Goal: Information Seeking & Learning: Learn about a topic

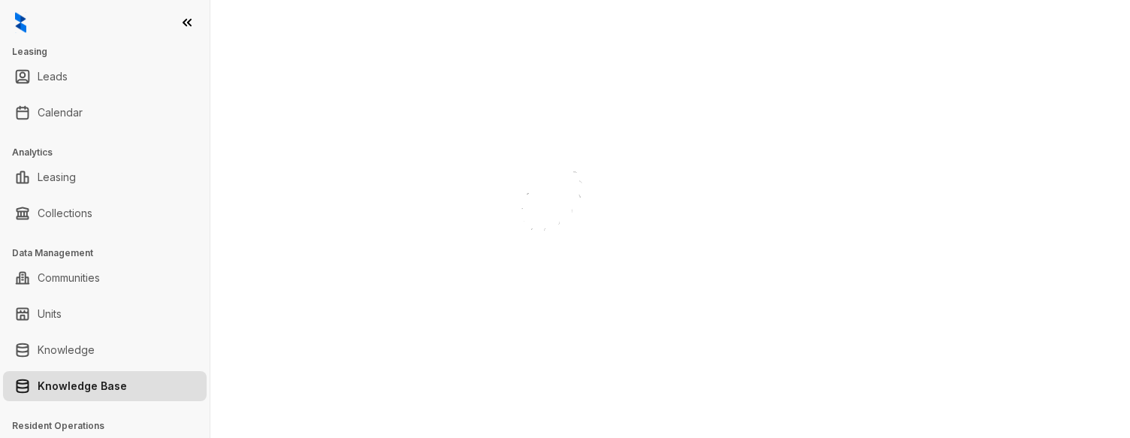
click at [80, 386] on link "Knowledge Base" at bounding box center [82, 386] width 89 height 30
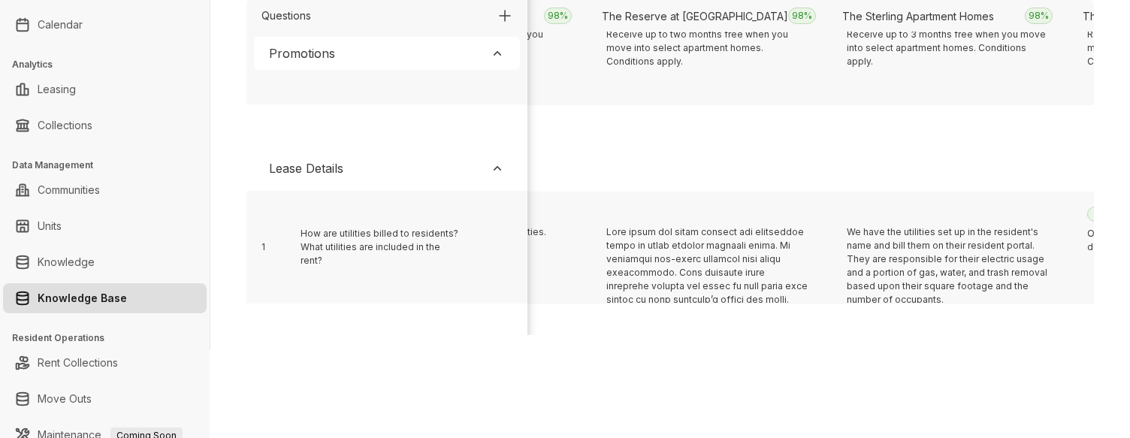
scroll to position [309, 7022]
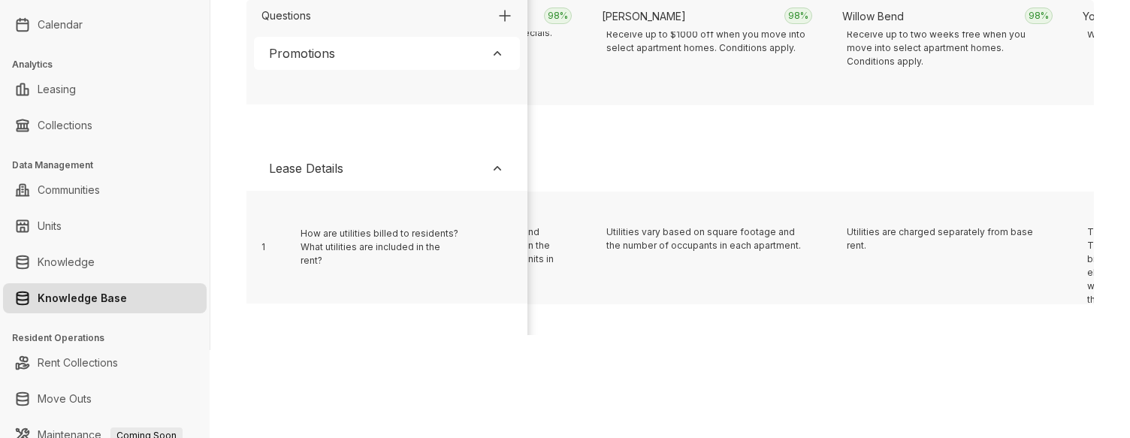
scroll to position [309, 2216]
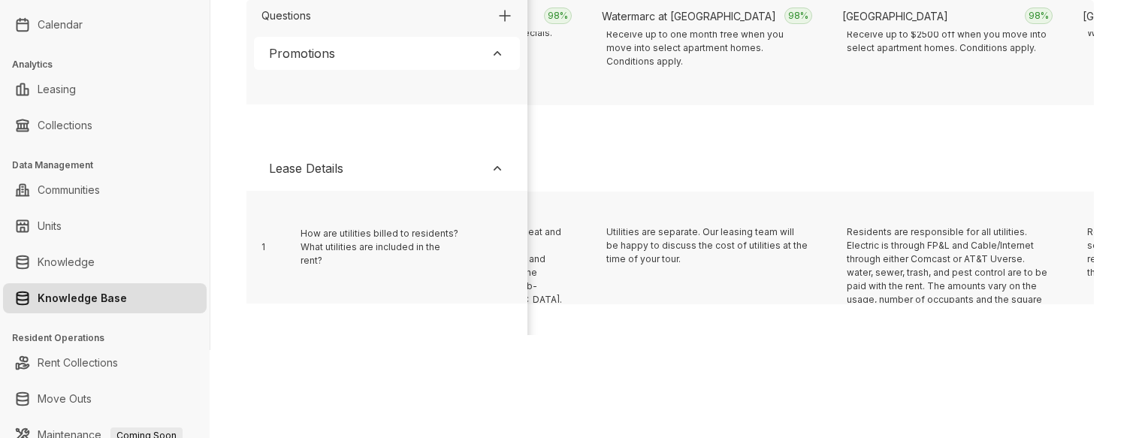
scroll to position [309, 14233]
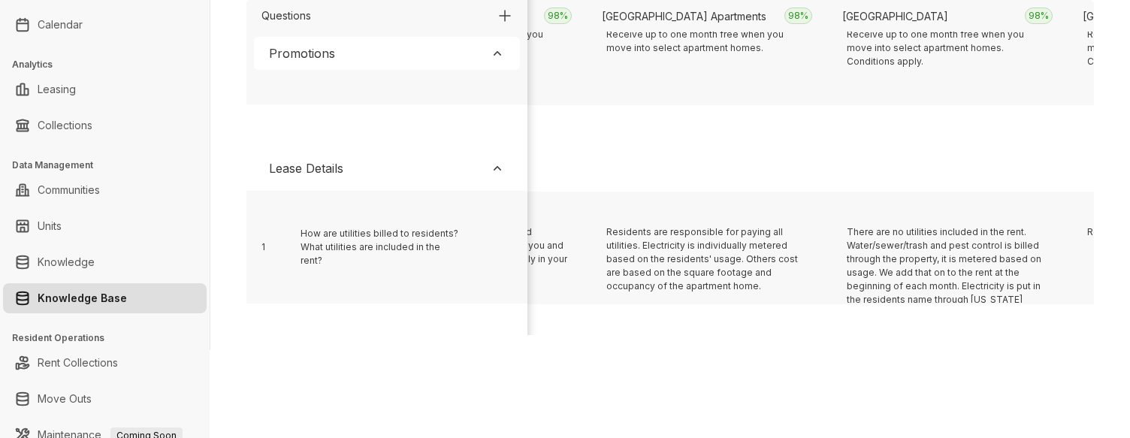
scroll to position [309, 8705]
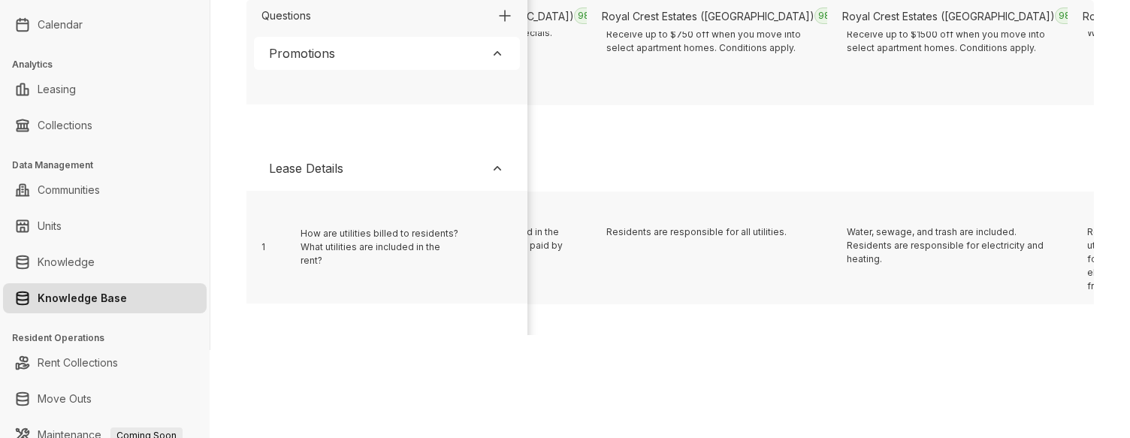
scroll to position [309, 14473]
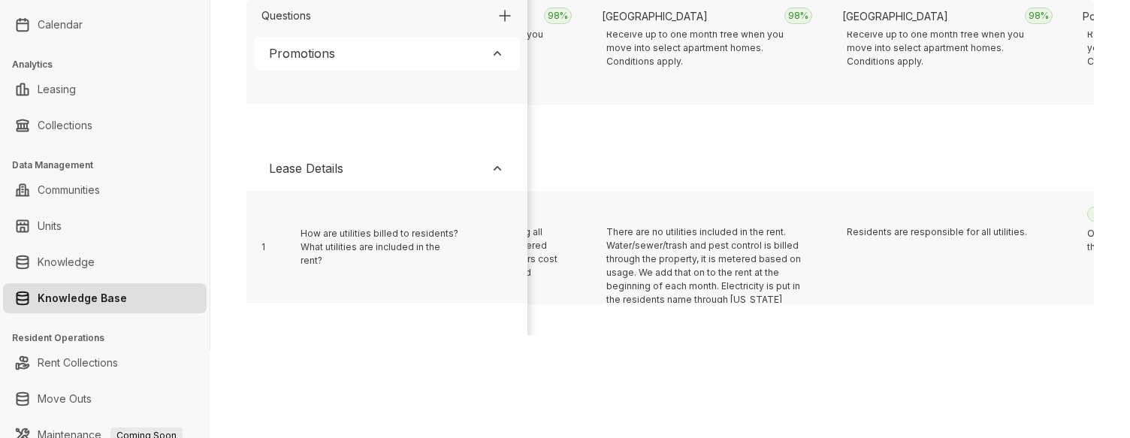
scroll to position [309, 2456]
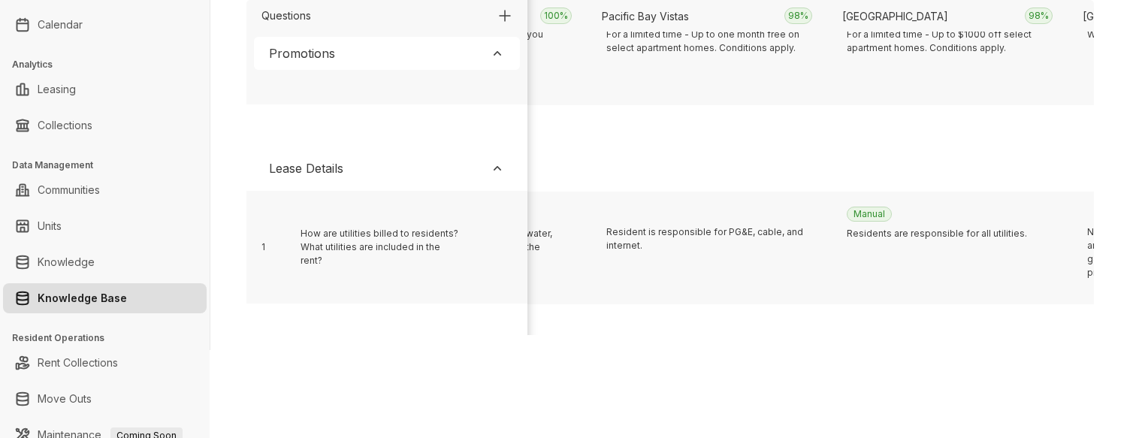
scroll to position [309, 9666]
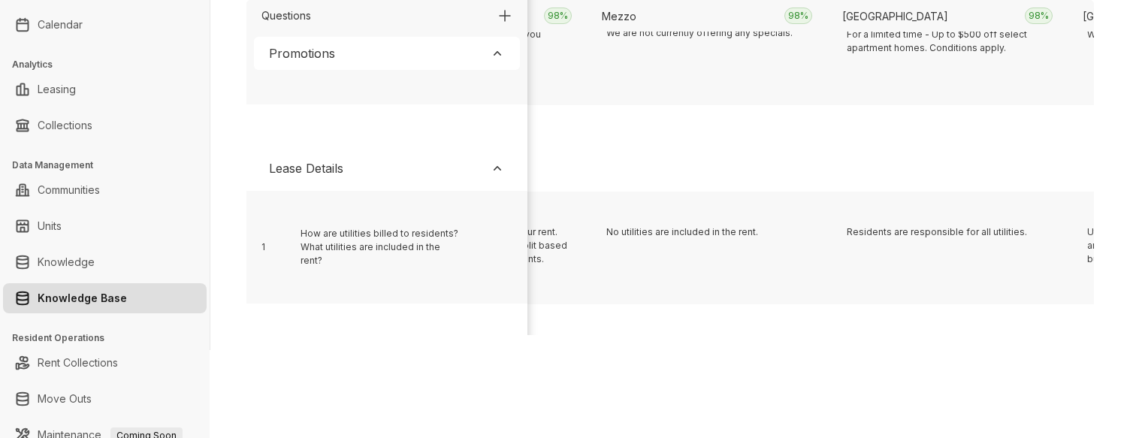
scroll to position [309, 533]
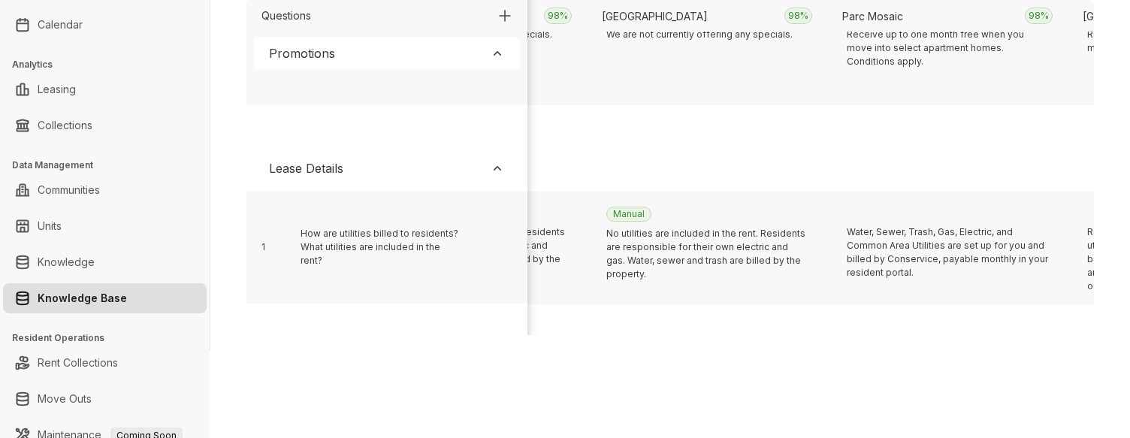
scroll to position [309, 8945]
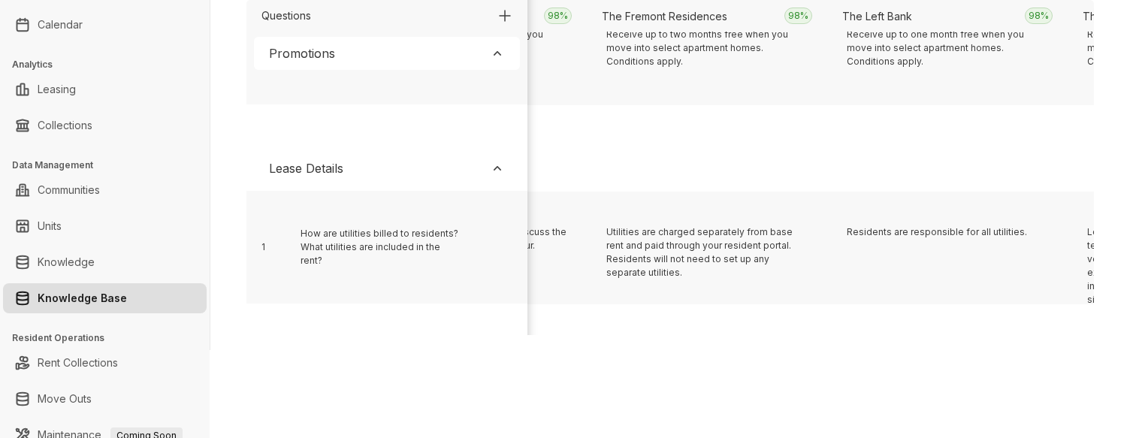
scroll to position [309, 17838]
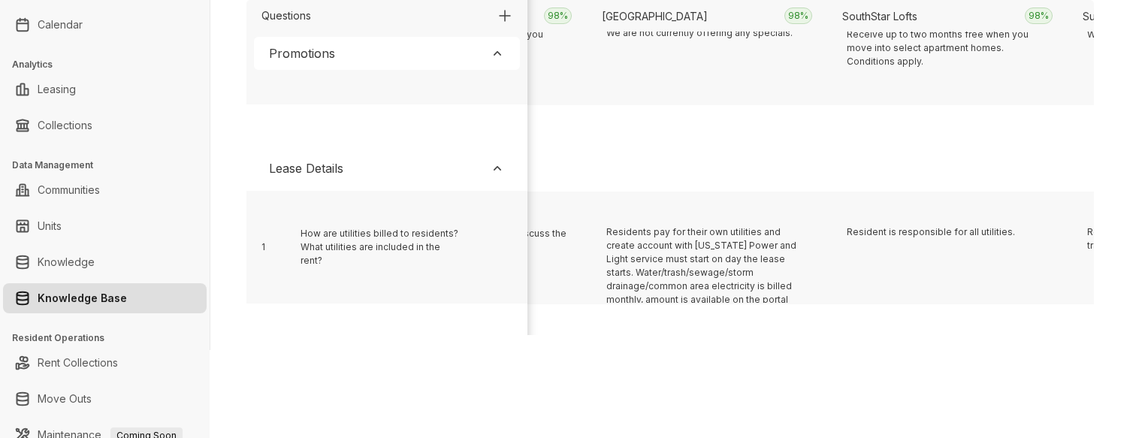
scroll to position [309, 1495]
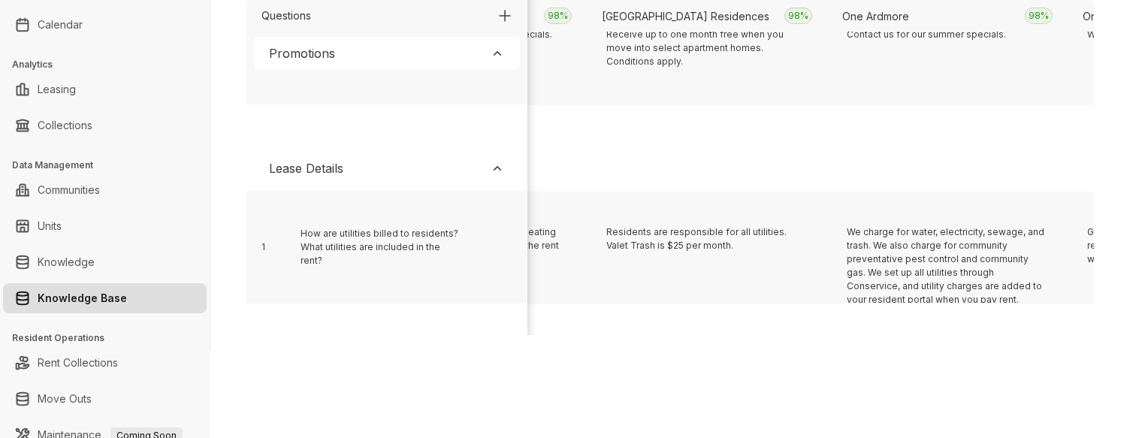
scroll to position [309, 4619]
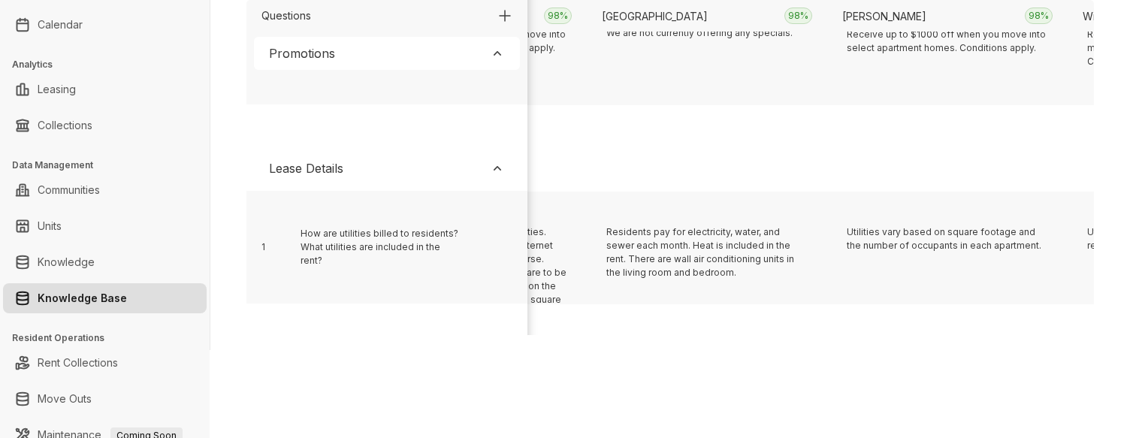
scroll to position [309, 18559]
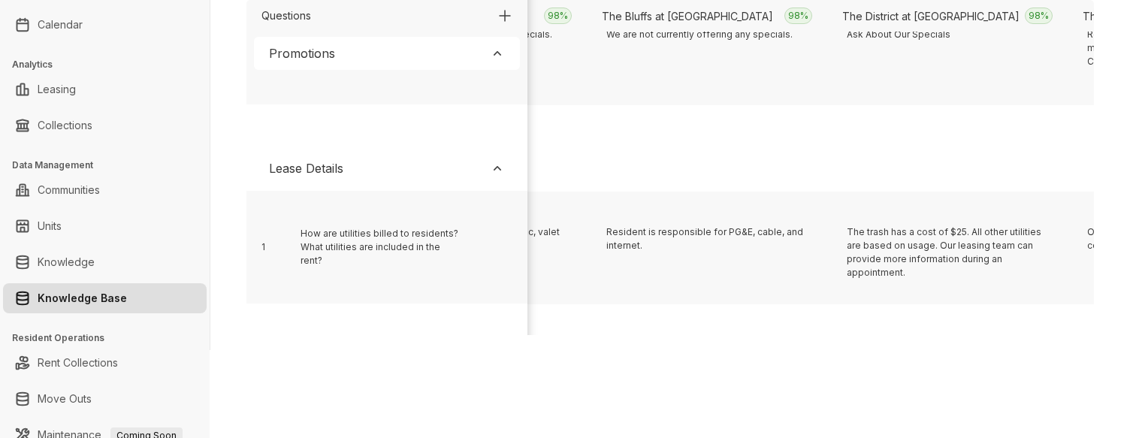
scroll to position [309, 1254]
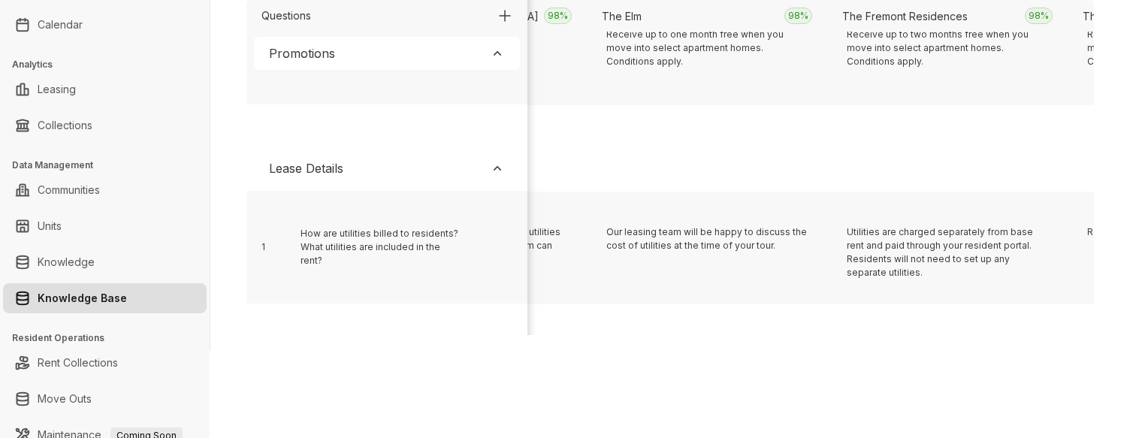
scroll to position [309, 15915]
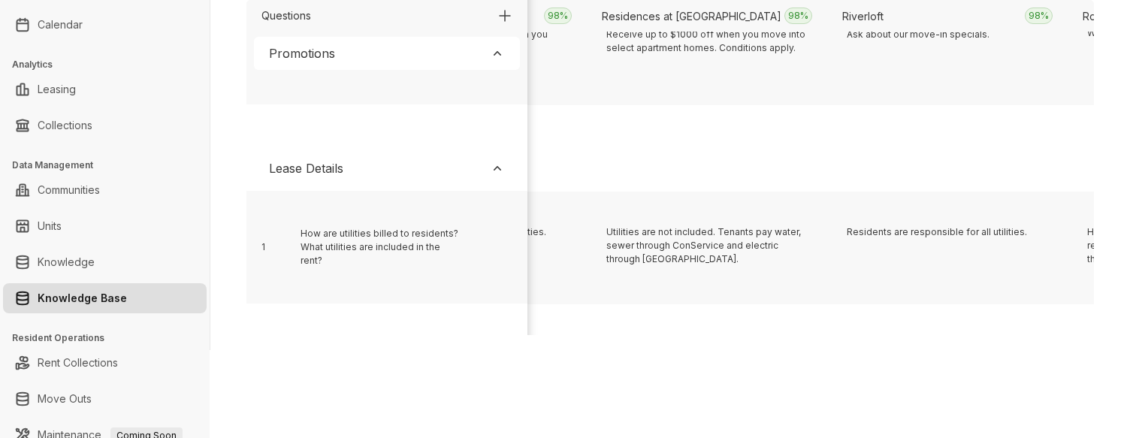
scroll to position [309, 10147]
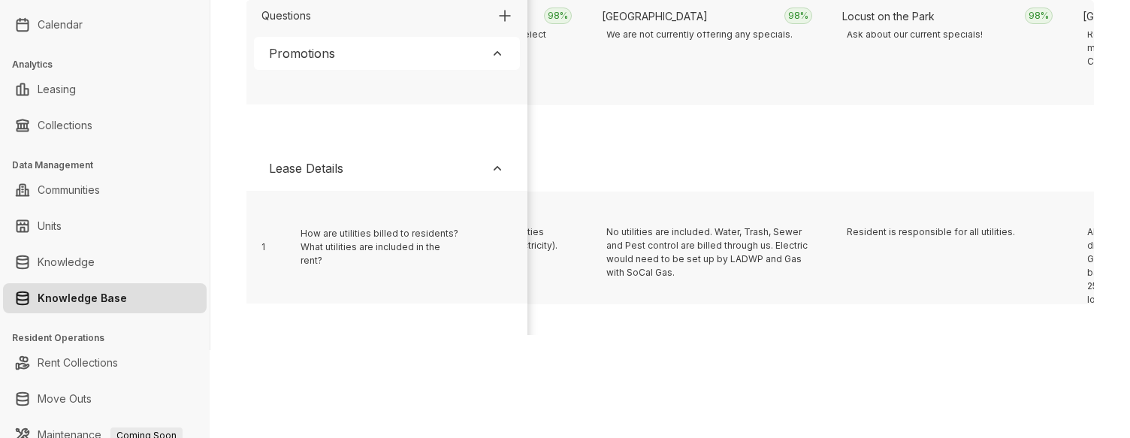
scroll to position [309, 4859]
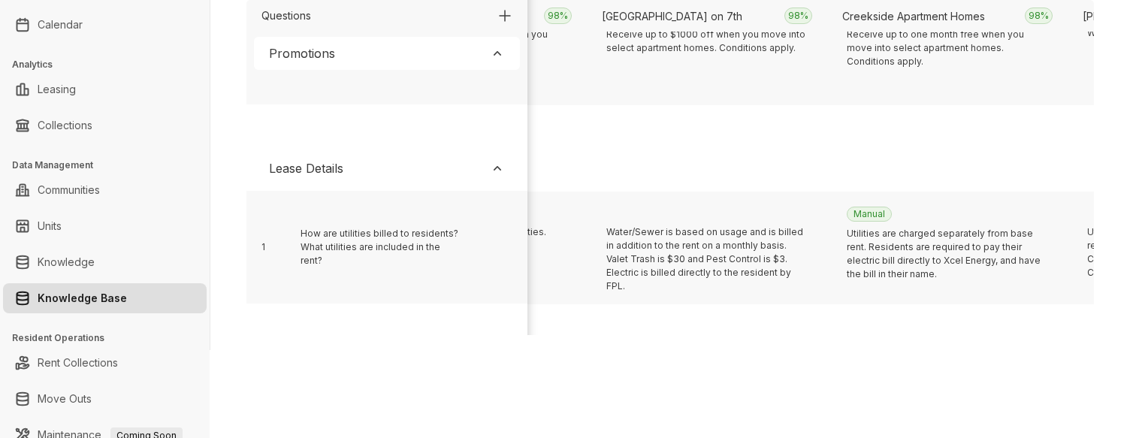
scroll to position [309, 2937]
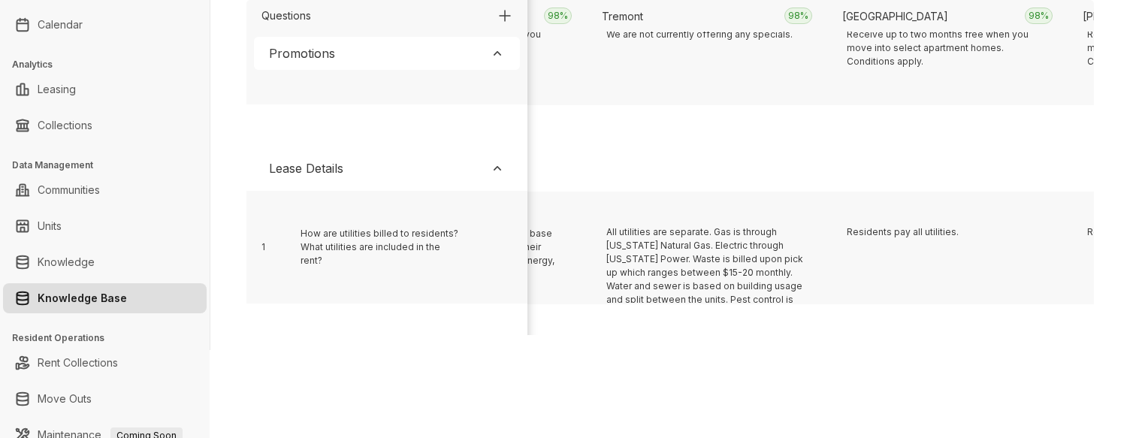
scroll to position [309, 18799]
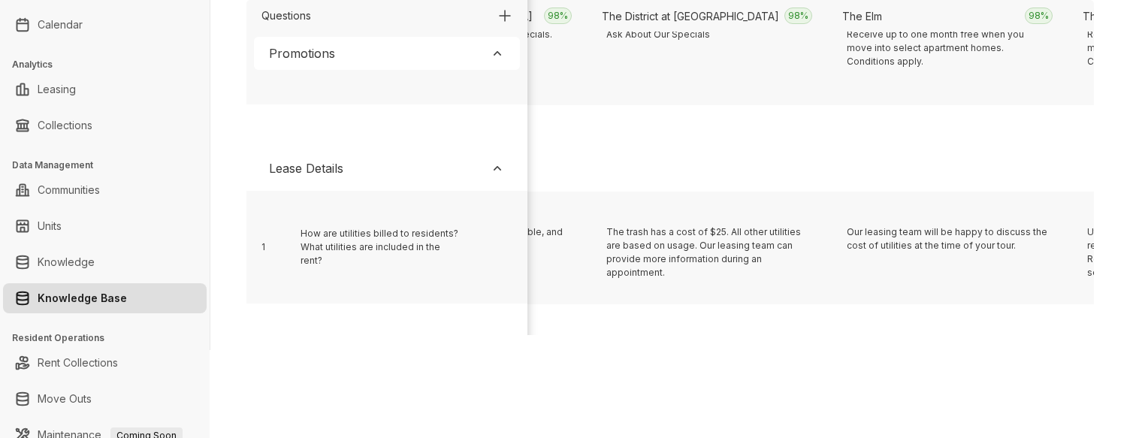
scroll to position [309, 11829]
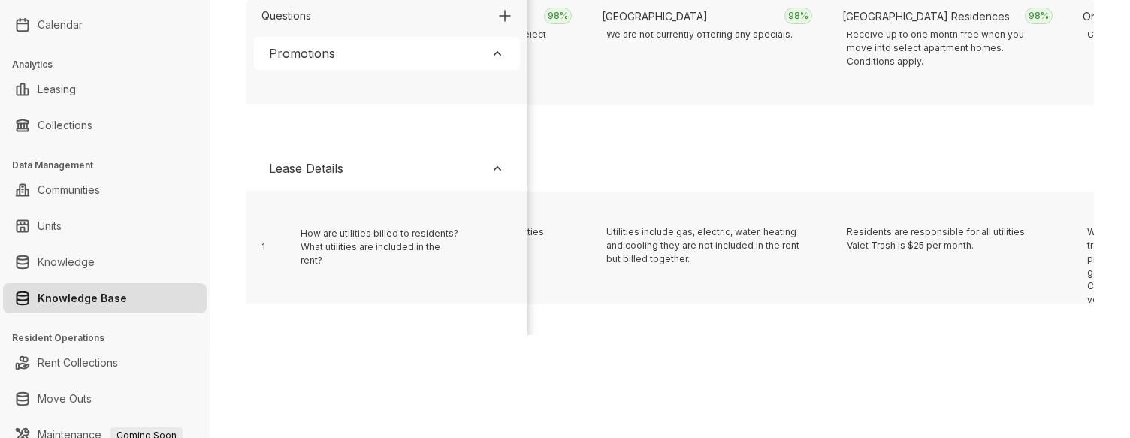
scroll to position [309, 3177]
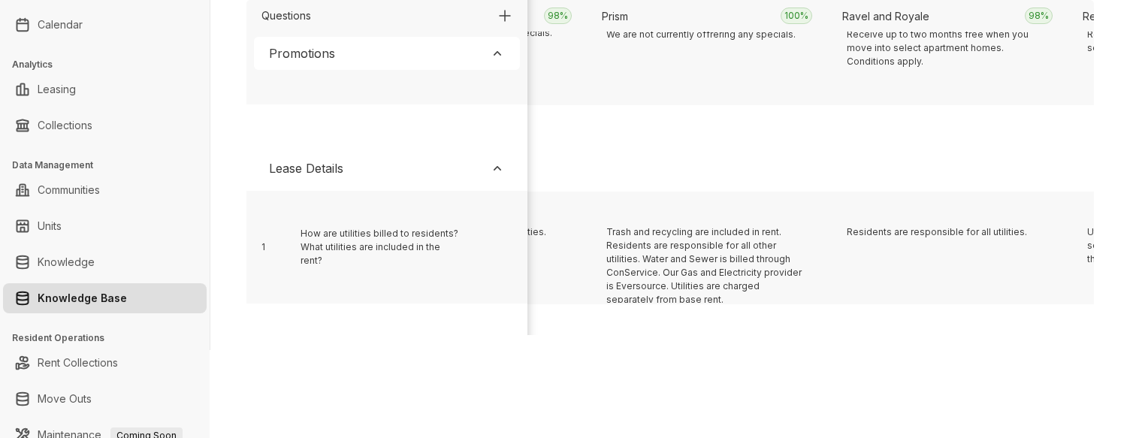
scroll to position [309, 6542]
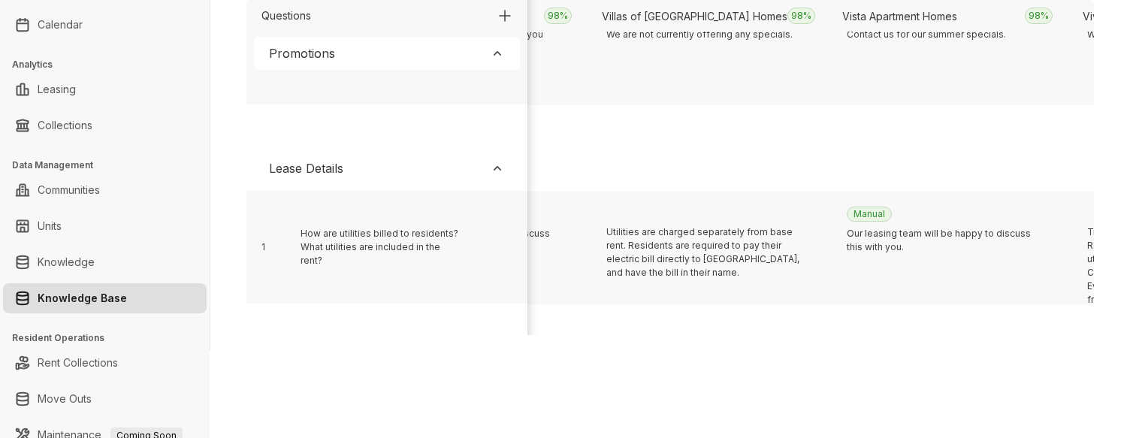
scroll to position [309, 4138]
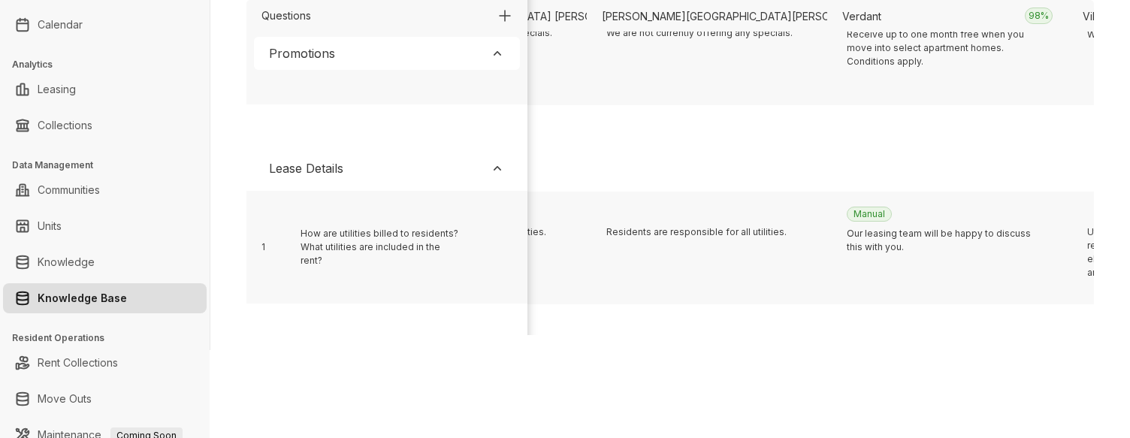
scroll to position [309, 14713]
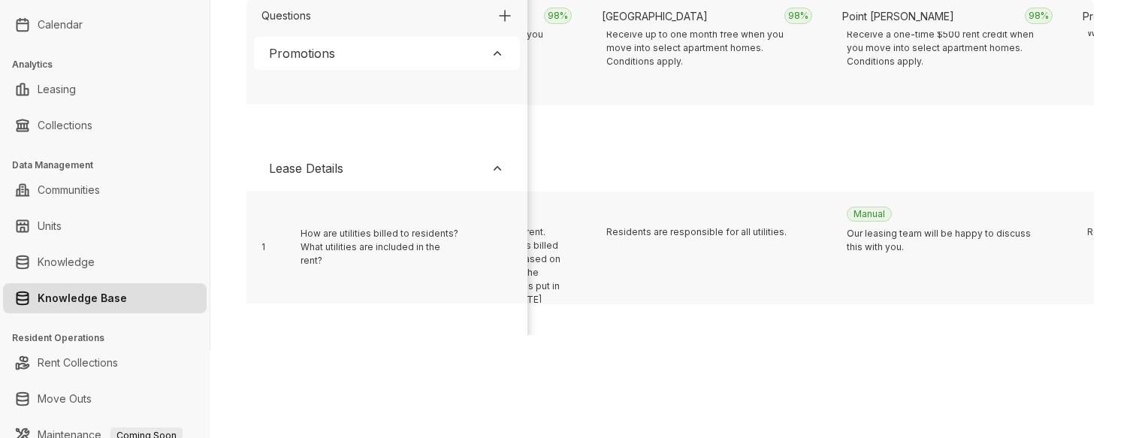
scroll to position [309, 16765]
